Goal: Find specific page/section: Find specific page/section

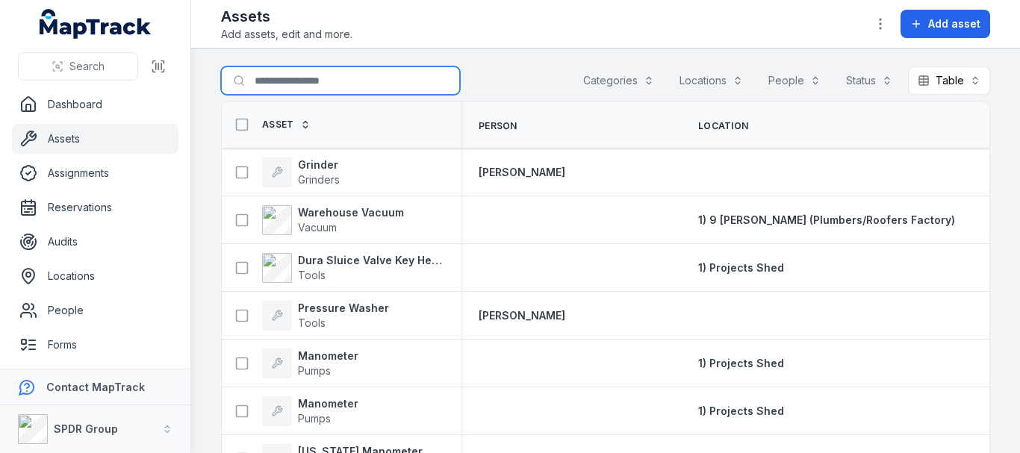
click at [316, 77] on input "Search for assets" at bounding box center [340, 80] width 239 height 28
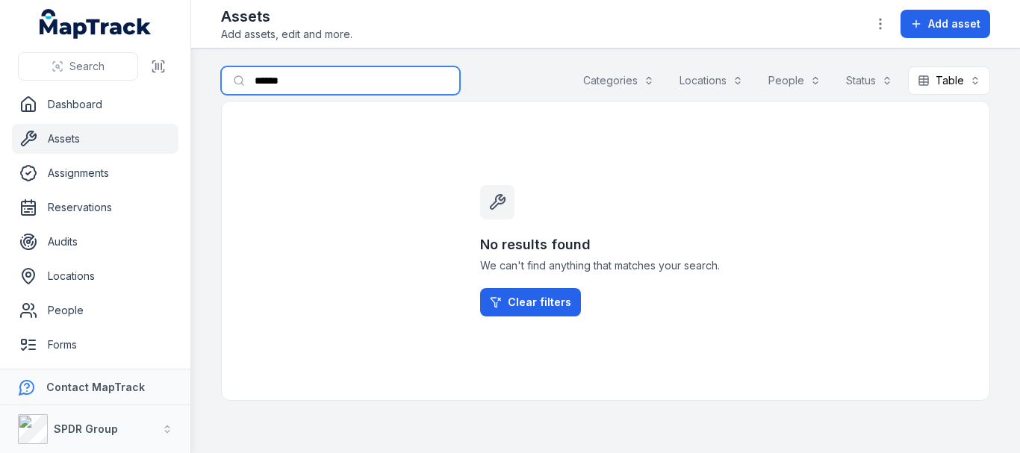
click at [272, 75] on input "******" at bounding box center [340, 80] width 239 height 28
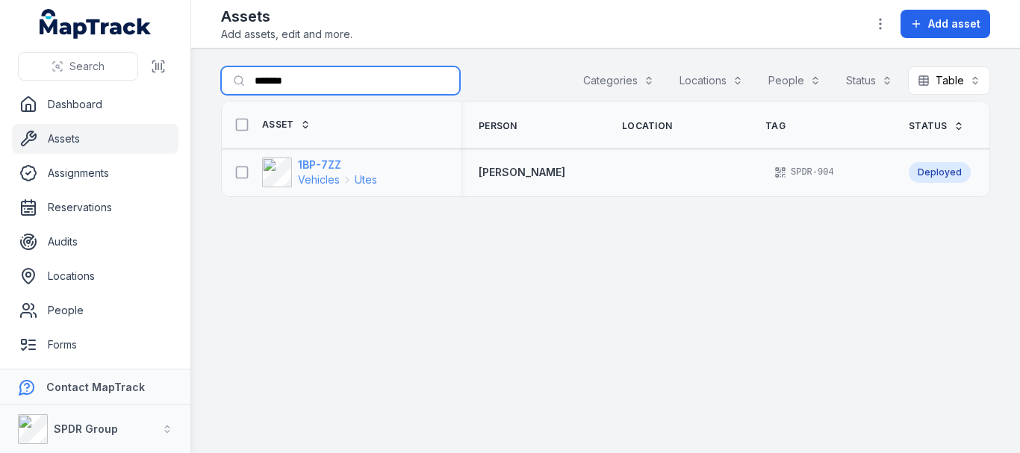
type input "*******"
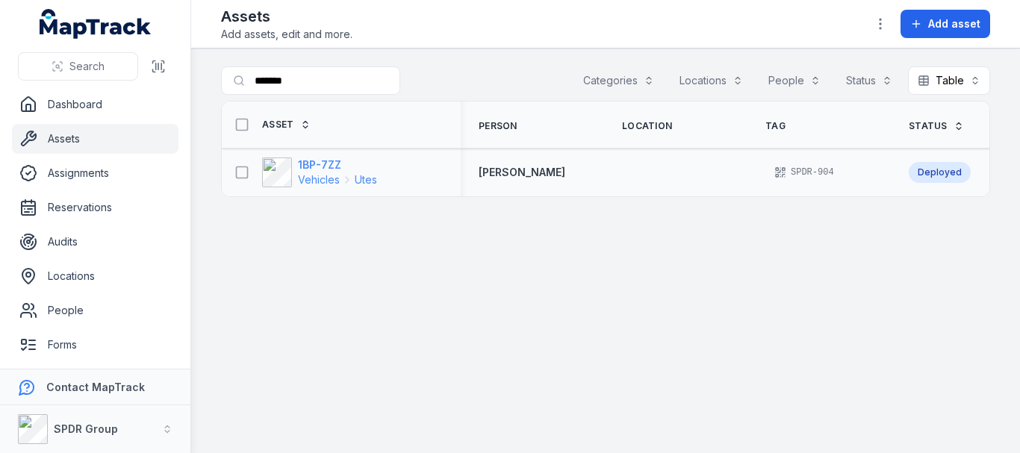
click at [311, 179] on span "Vehicles" at bounding box center [319, 179] width 42 height 15
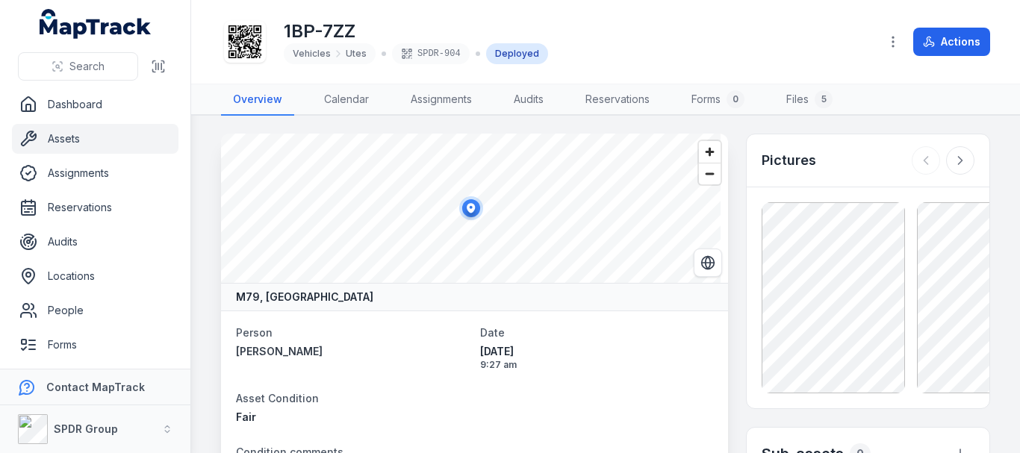
click at [338, 76] on div "1BP-7ZZ Vehicles Utes SPDR-904 Deployed Actions" at bounding box center [605, 42] width 769 height 72
click at [478, 93] on link "Assignments" at bounding box center [441, 99] width 85 height 31
click at [458, 100] on link "Assignments" at bounding box center [441, 99] width 85 height 31
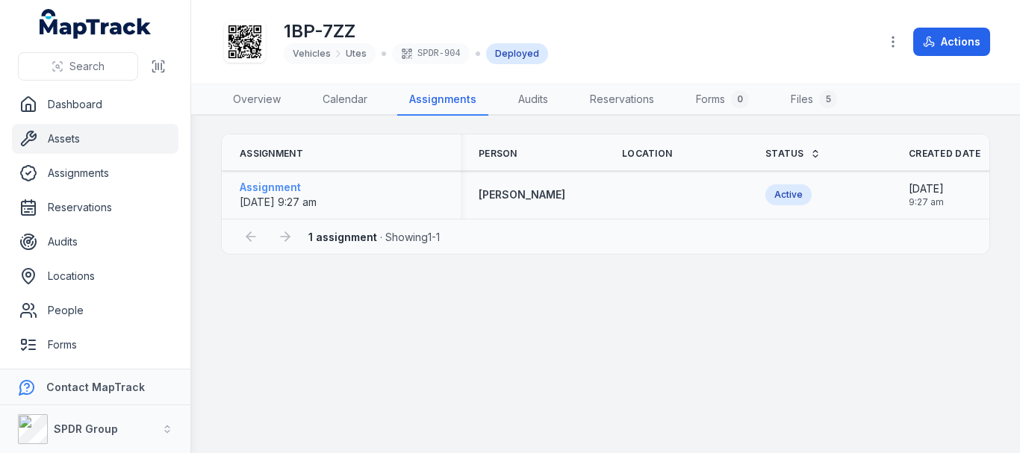
drag, startPoint x: 329, startPoint y: 193, endPoint x: 282, endPoint y: 194, distance: 47.8
click at [282, 195] on span "[DATE] 9:27 am" at bounding box center [278, 202] width 77 height 15
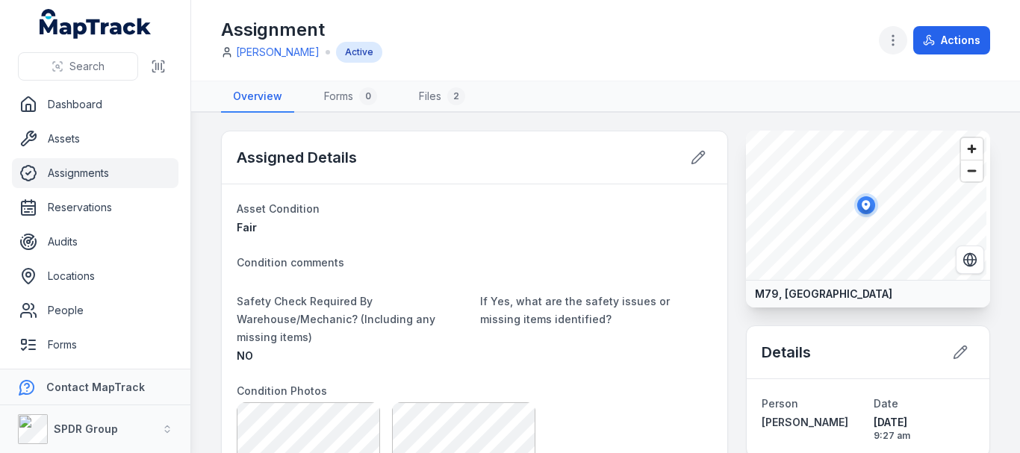
click at [901, 40] on button "button" at bounding box center [893, 40] width 28 height 28
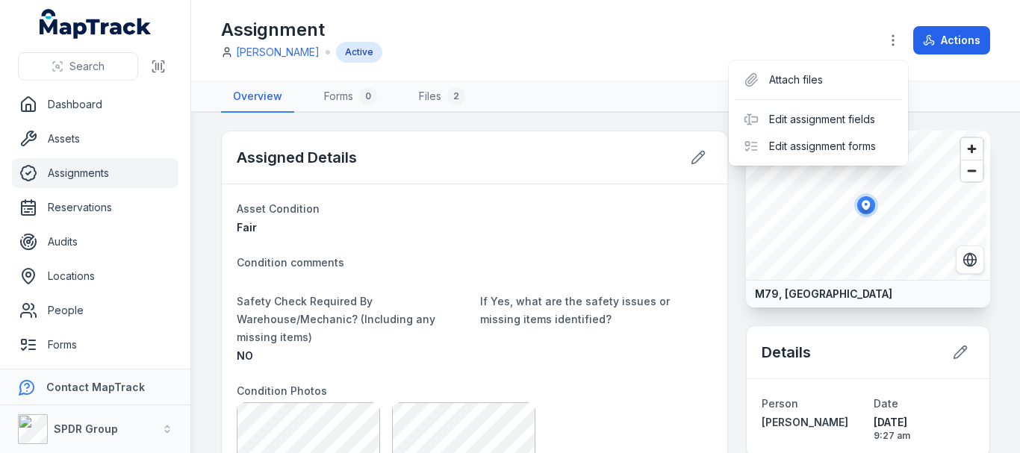
click at [943, 43] on div "Actions" at bounding box center [934, 40] width 111 height 28
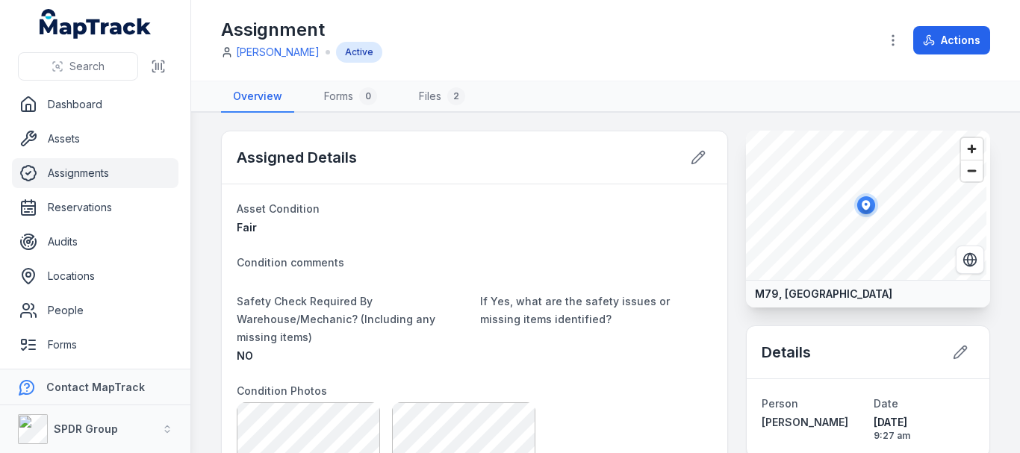
click at [943, 43] on button "Actions" at bounding box center [951, 40] width 77 height 28
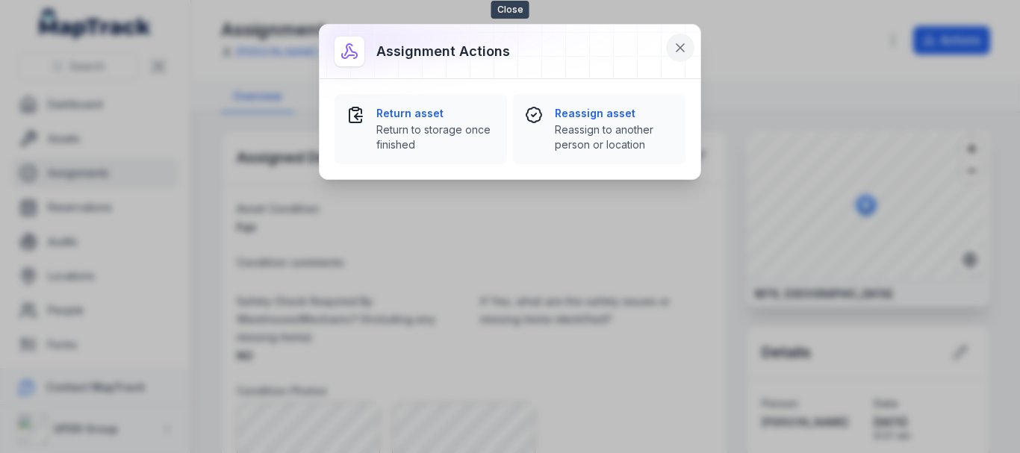
click at [671, 44] on button at bounding box center [680, 48] width 28 height 28
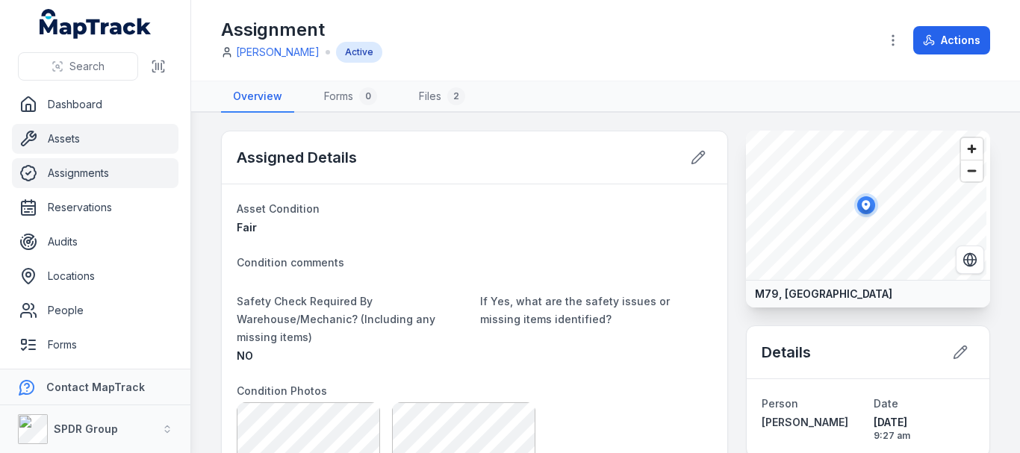
click at [67, 143] on link "Assets" at bounding box center [95, 139] width 167 height 30
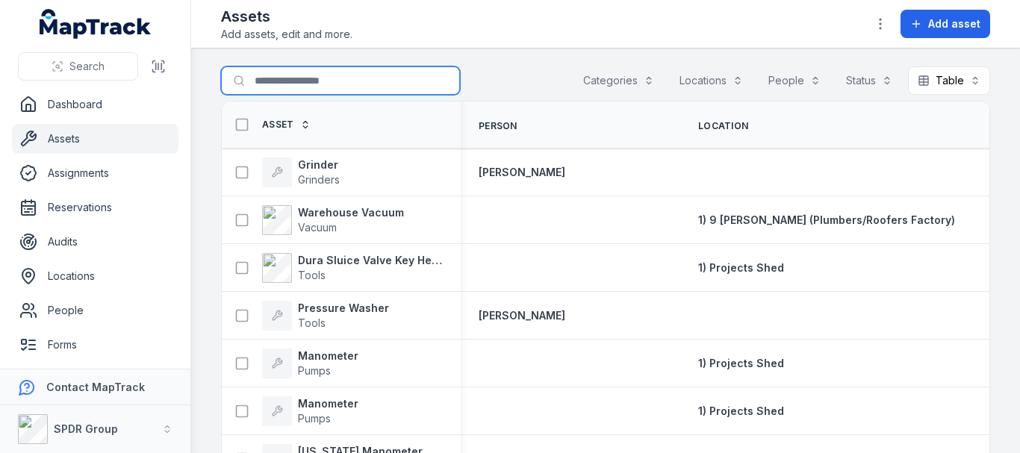
click at [379, 87] on input "Search for assets" at bounding box center [340, 80] width 239 height 28
type input "*******"
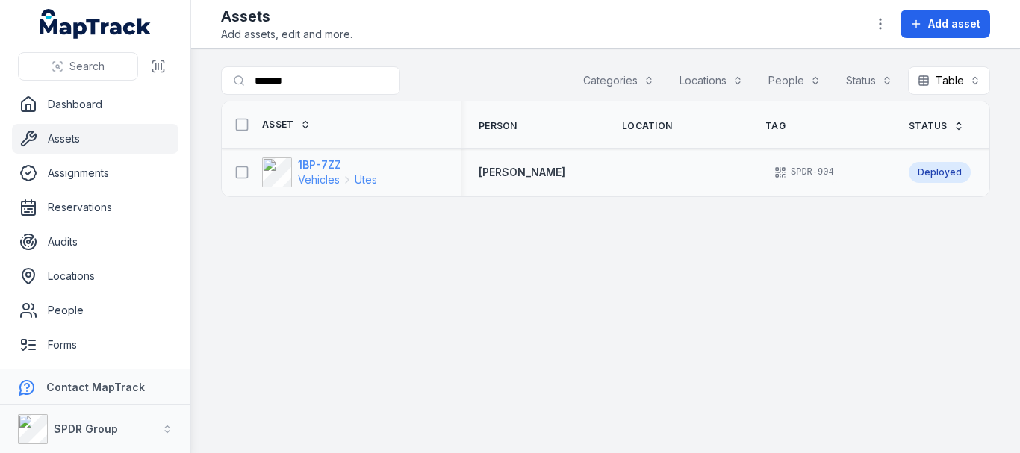
click at [297, 171] on div "1BP-7ZZ Vehicles Utes" at bounding box center [319, 173] width 115 height 30
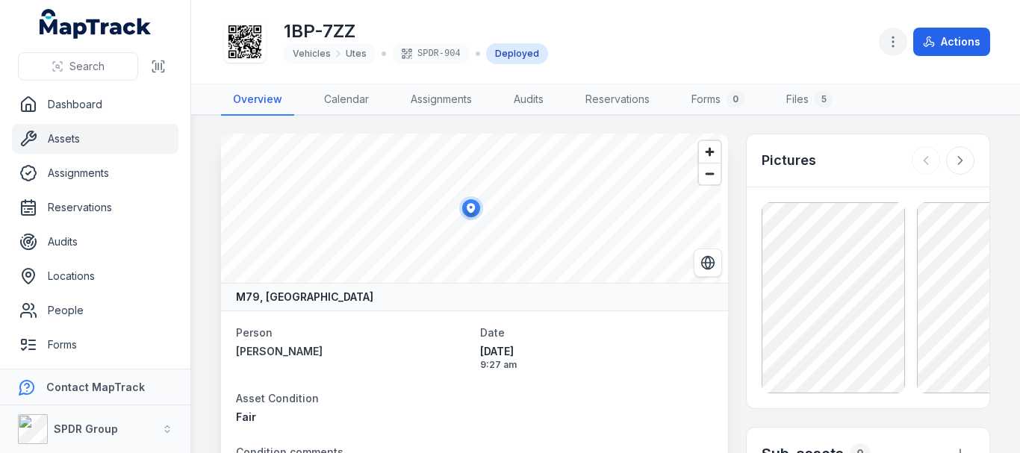
click at [891, 44] on icon "button" at bounding box center [893, 41] width 15 height 15
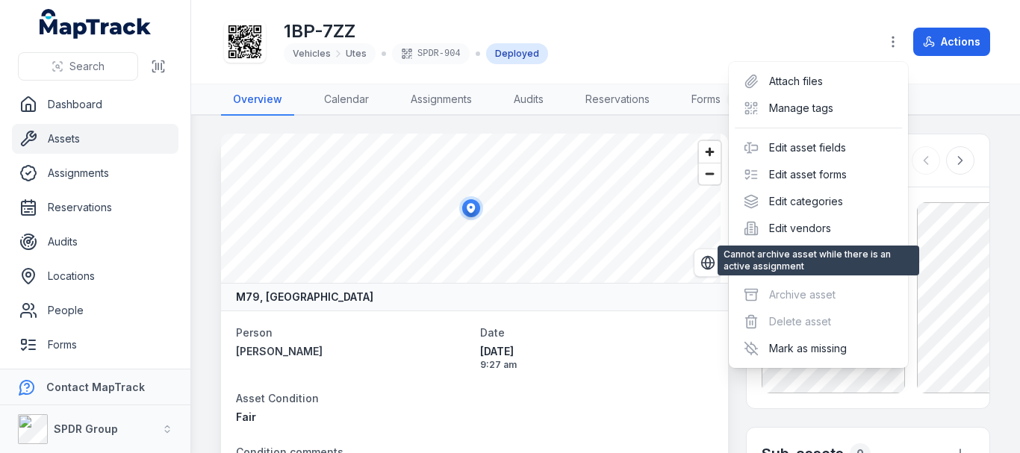
click at [771, 305] on div "Archive asset" at bounding box center [818, 295] width 167 height 27
click at [770, 294] on div "Archive asset" at bounding box center [818, 295] width 167 height 27
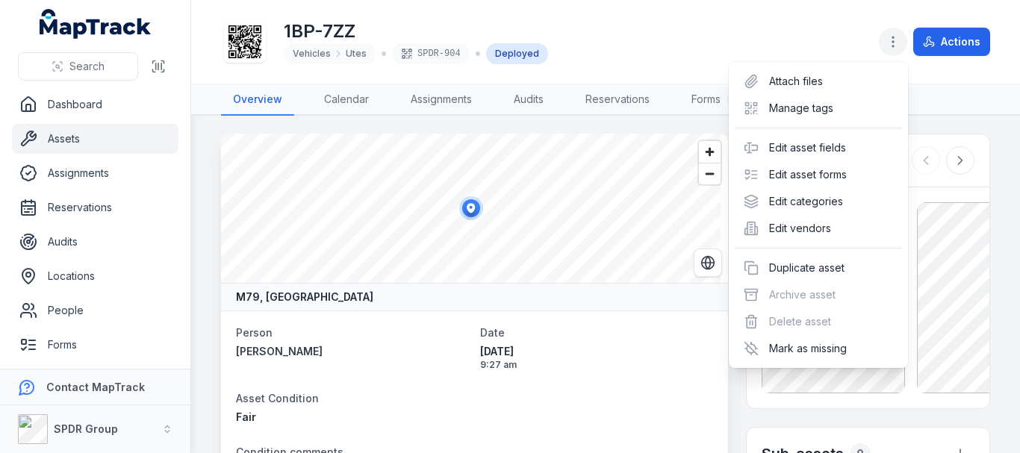
click at [892, 44] on icon "button" at bounding box center [893, 41] width 15 height 15
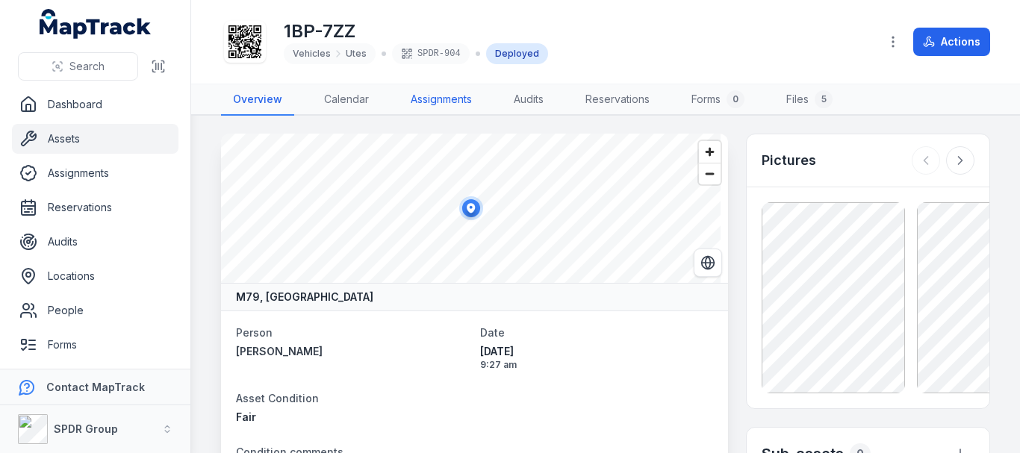
click at [407, 105] on link "Assignments" at bounding box center [441, 99] width 85 height 31
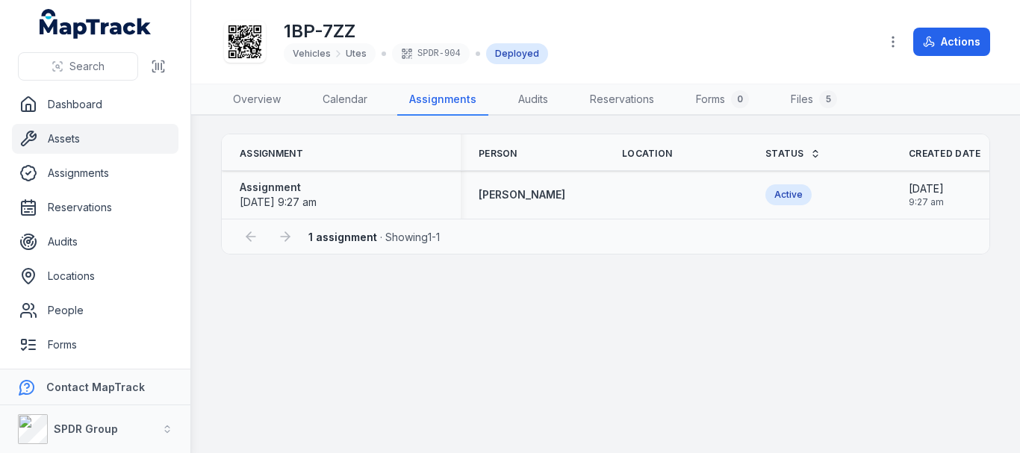
click at [478, 204] on div "[PERSON_NAME]" at bounding box center [532, 194] width 143 height 27
click at [317, 191] on strong "Assignment" at bounding box center [278, 187] width 77 height 15
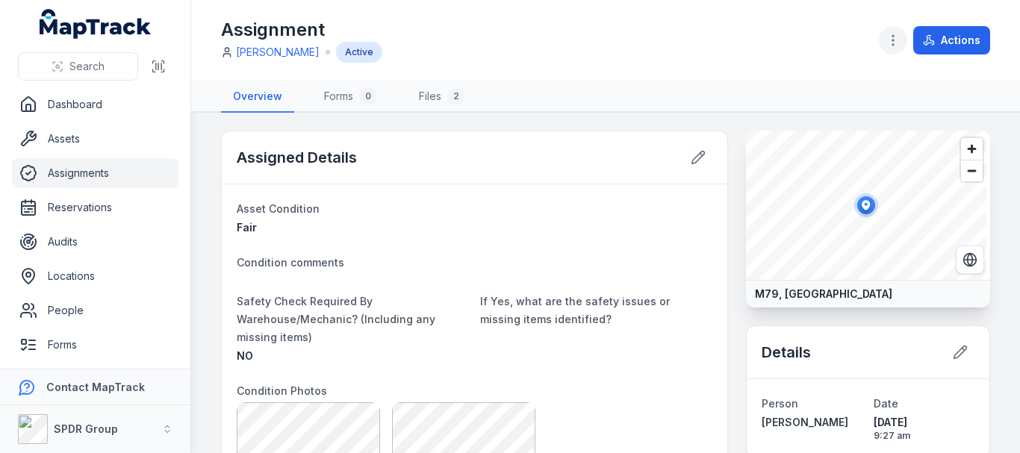
click at [883, 37] on button "button" at bounding box center [893, 40] width 28 height 28
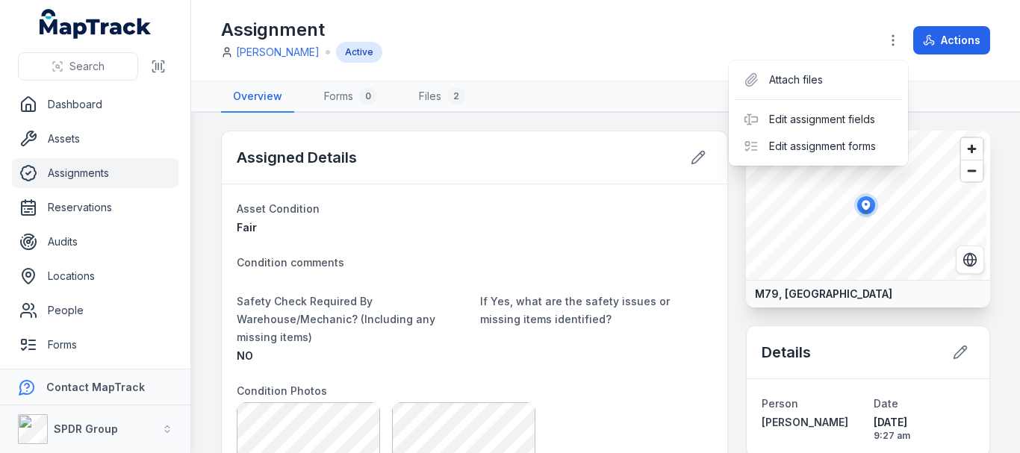
click at [494, 50] on div "Assignment [PERSON_NAME] Active Actions" at bounding box center [605, 40] width 769 height 69
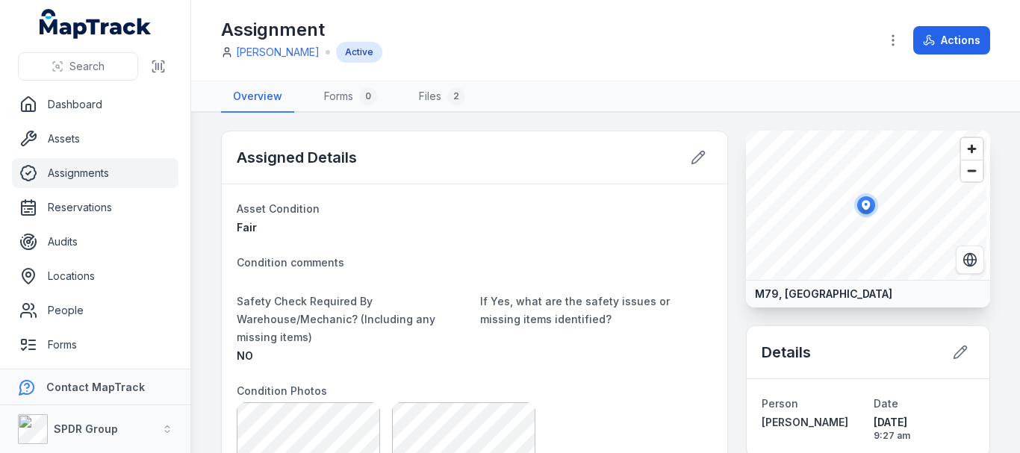
click at [105, 34] on icon "MapTrack" at bounding box center [96, 24] width 112 height 30
